Goal: Task Accomplishment & Management: Use online tool/utility

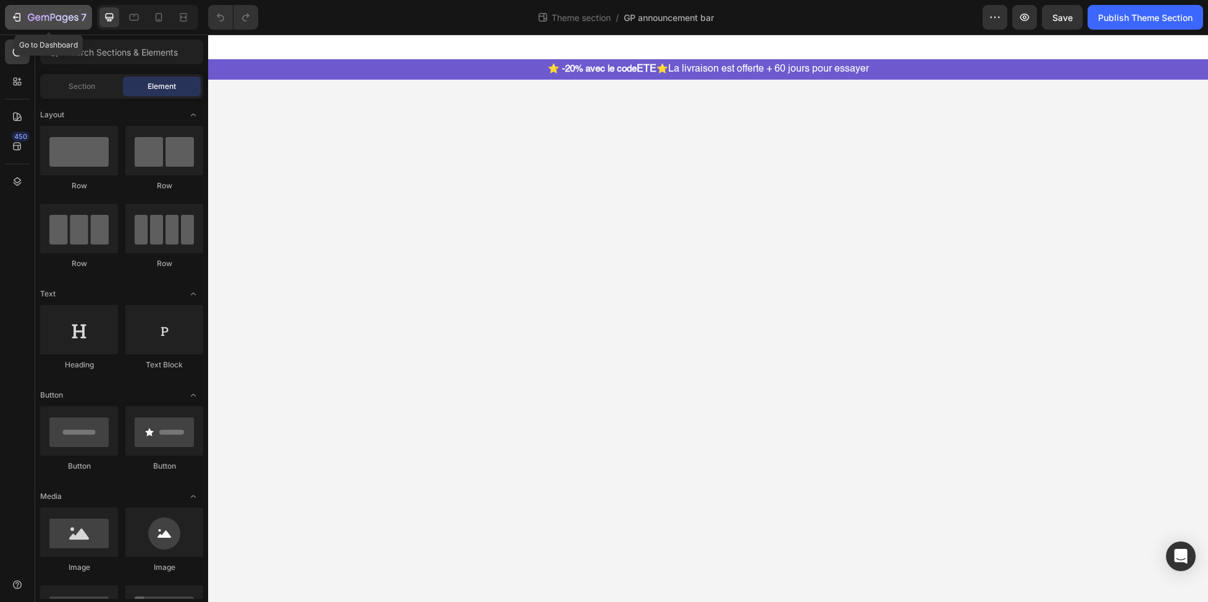
click at [33, 14] on icon "button" at bounding box center [53, 18] width 51 height 11
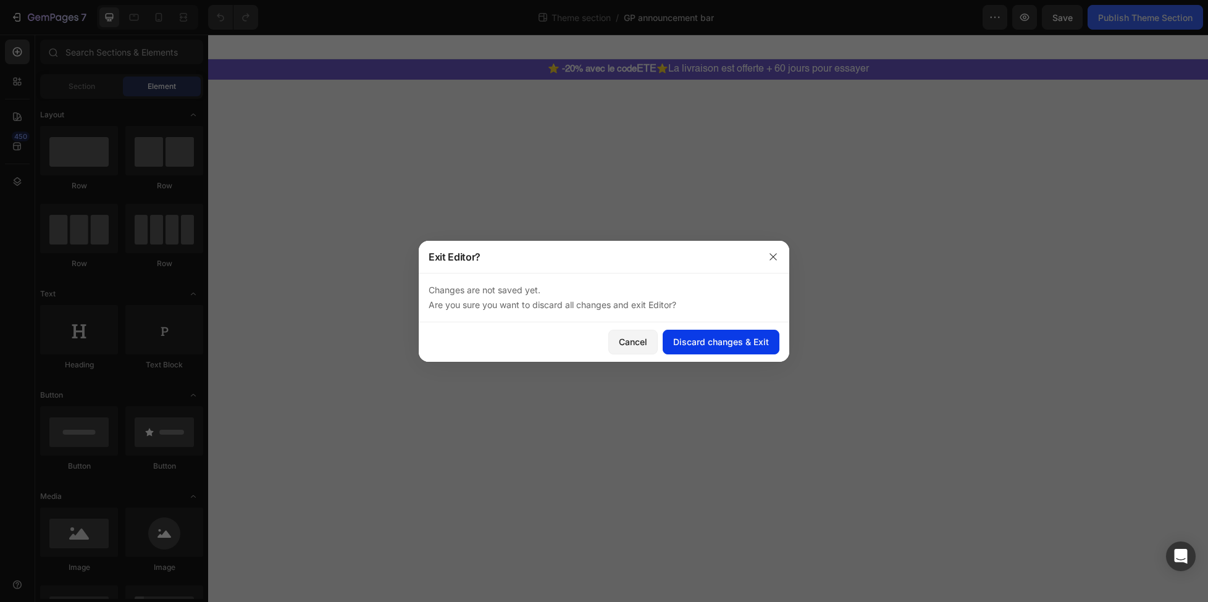
click at [717, 339] on div "Discard changes & Exit" at bounding box center [721, 341] width 96 height 13
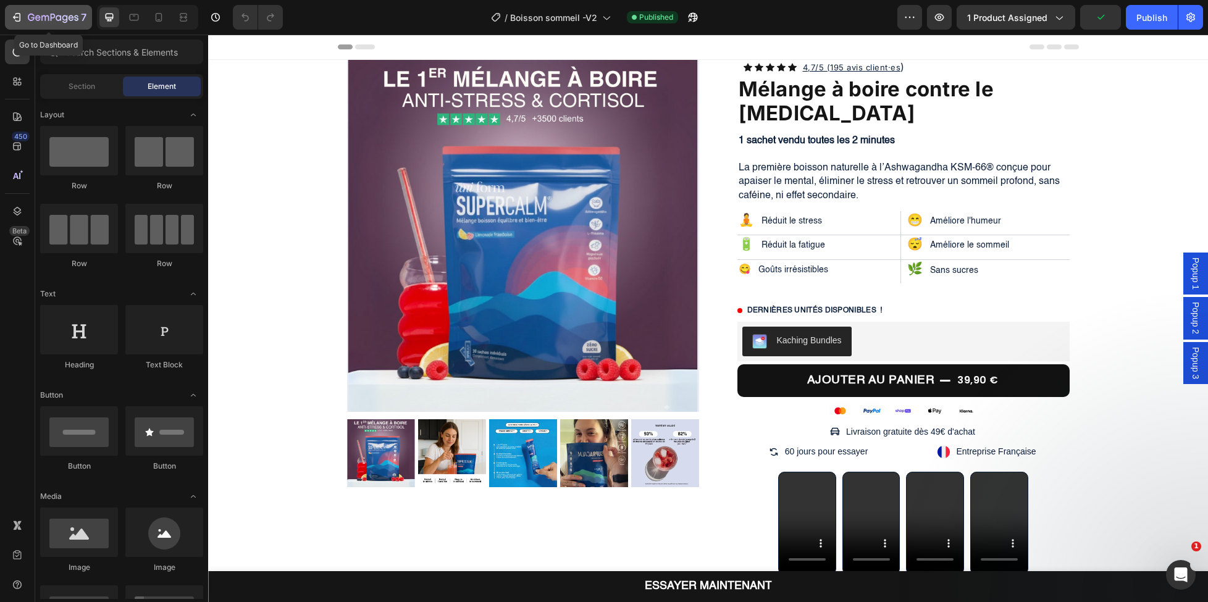
click at [49, 23] on div "7" at bounding box center [57, 17] width 59 height 15
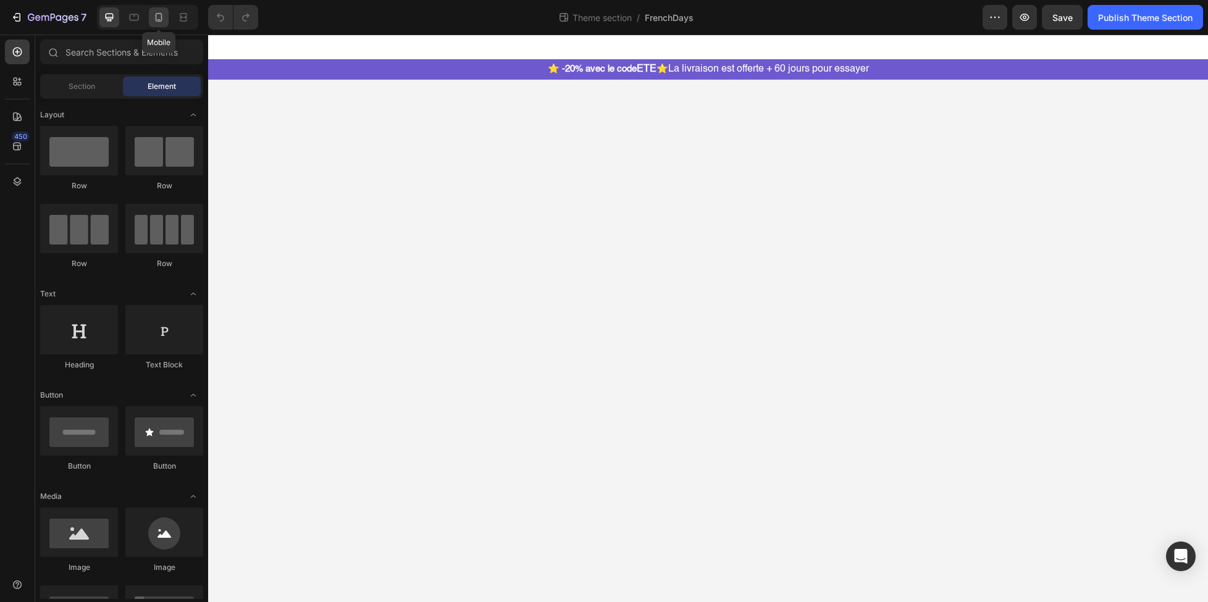
click at [159, 19] on icon at bounding box center [159, 17] width 12 height 12
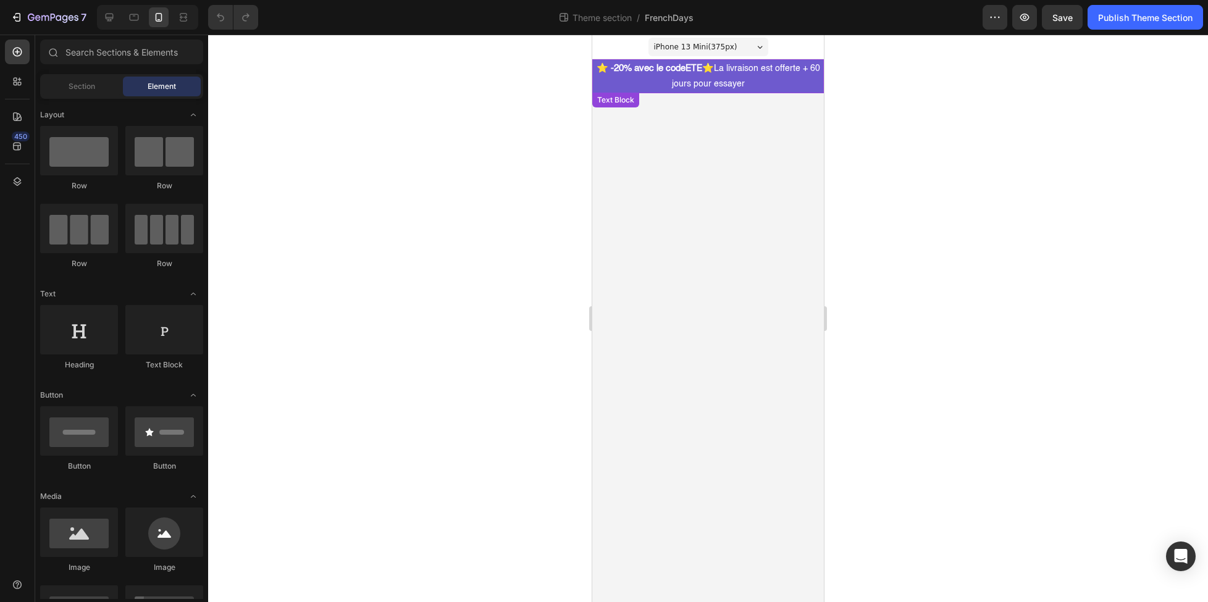
click at [770, 77] on p "⭐ -20% avec le code ETE ⭐ La livraison est offerte + 60 jours pour essayer" at bounding box center [708, 77] width 229 height 32
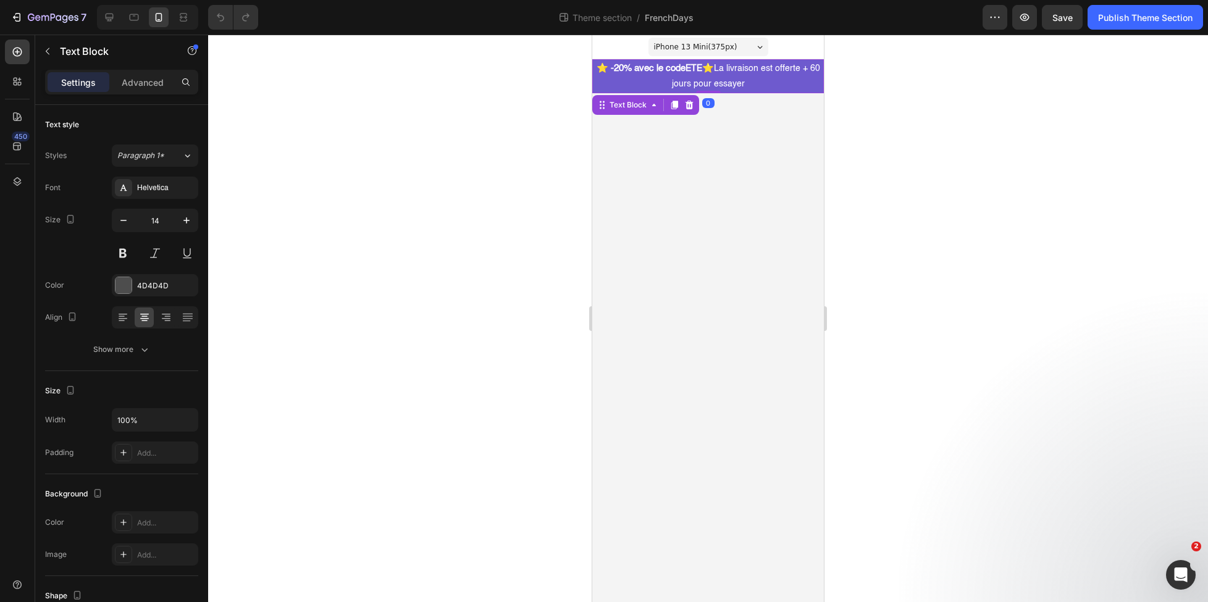
click at [728, 74] on p "⭐ -20% avec le code ETE ⭐ La livraison est offerte + 60 jours pour essayer" at bounding box center [708, 77] width 229 height 32
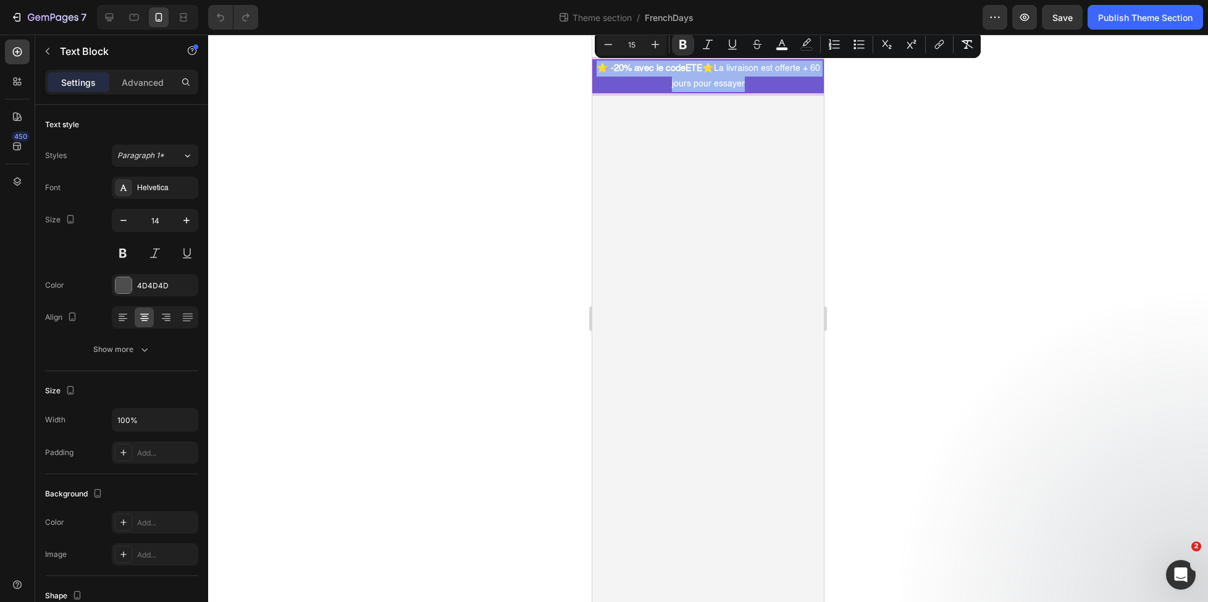
click at [714, 68] on strong "⭐" at bounding box center [708, 68] width 12 height 9
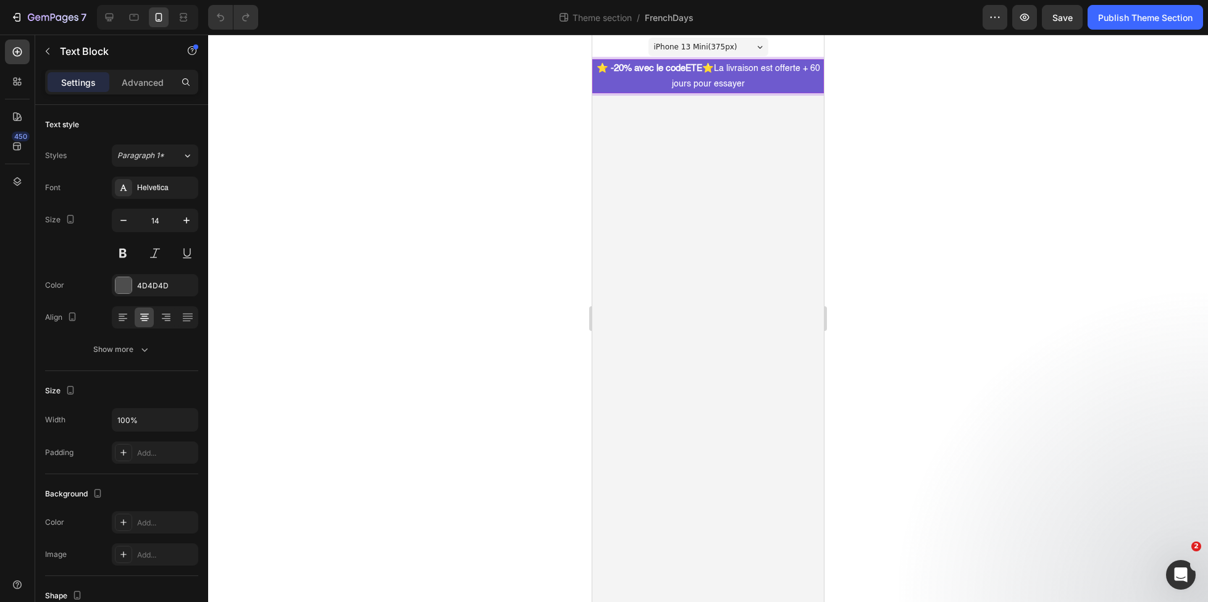
drag, startPoint x: 725, startPoint y: 70, endPoint x: 600, endPoint y: 71, distance: 124.8
click at [600, 71] on p "⭐ -20% avec le code ETE ⭐ La livraison est offerte + 60 jours pour essayer" at bounding box center [708, 77] width 229 height 32
click at [1127, 20] on div "Publish Theme Section" at bounding box center [1145, 17] width 95 height 13
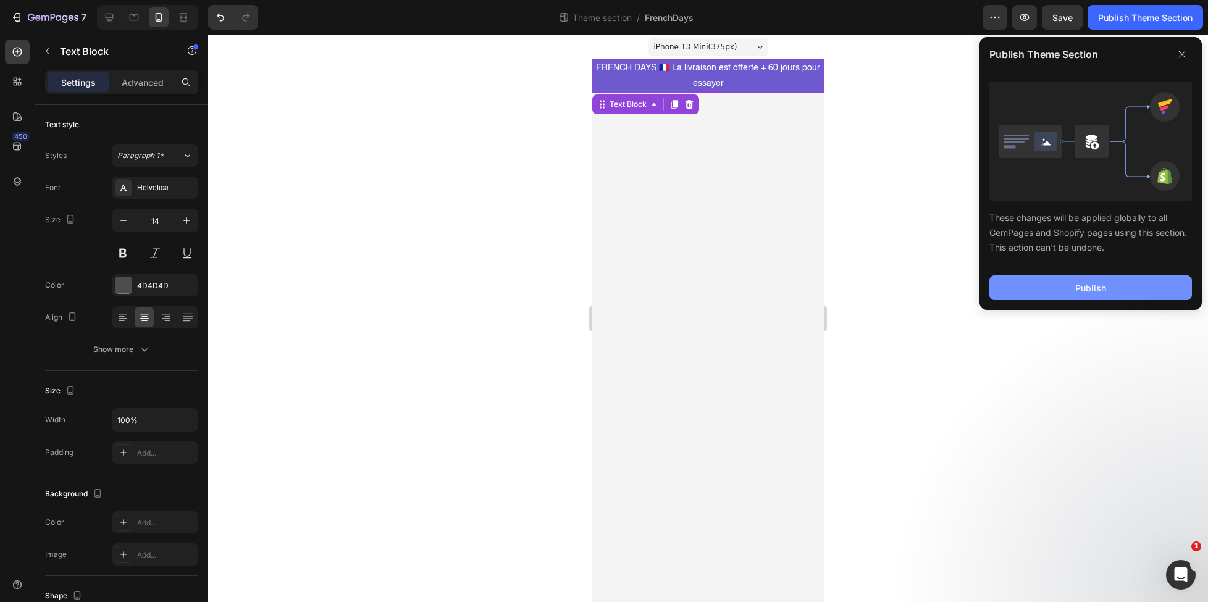
click at [1106, 284] on div "Publish" at bounding box center [1091, 288] width 31 height 13
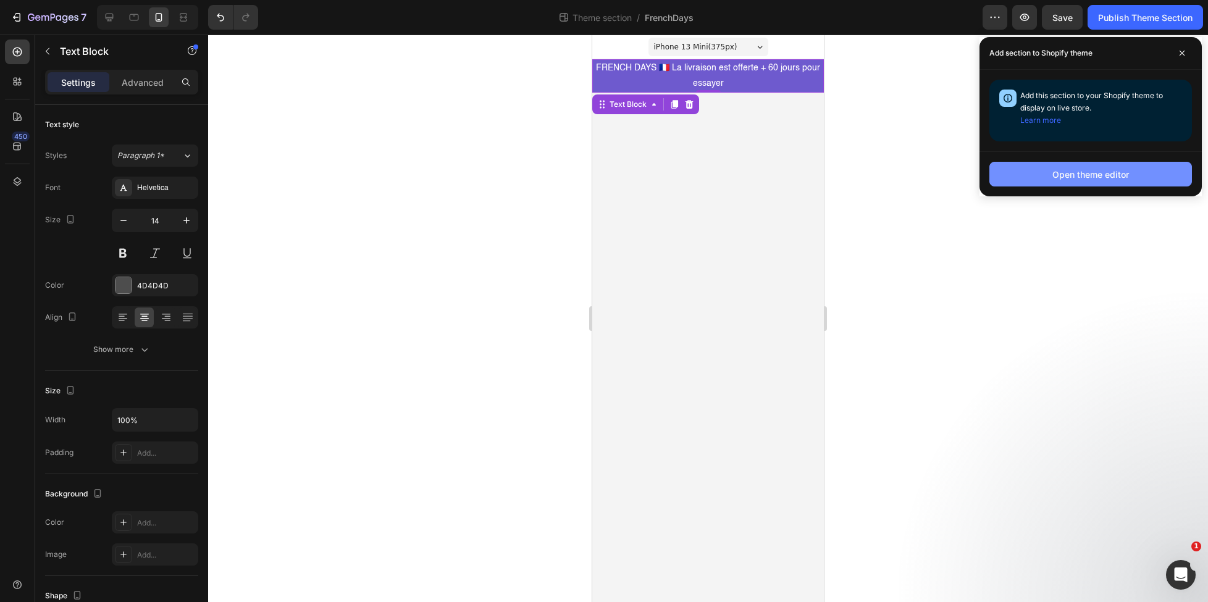
click at [1114, 172] on div "Open theme editor" at bounding box center [1091, 174] width 77 height 13
